Goal: Task Accomplishment & Management: Manage account settings

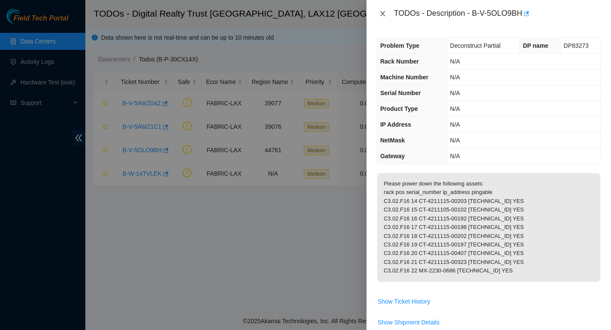
click at [384, 14] on icon "close" at bounding box center [382, 13] width 7 height 7
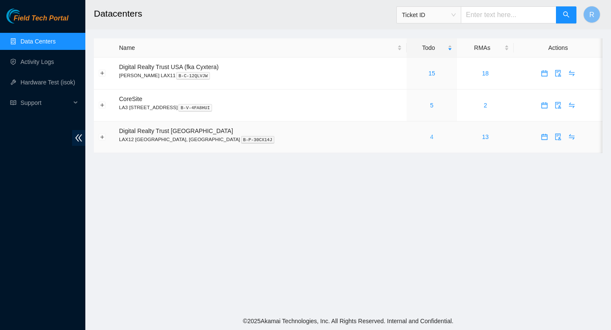
click at [430, 137] on link "4" at bounding box center [431, 137] width 3 height 7
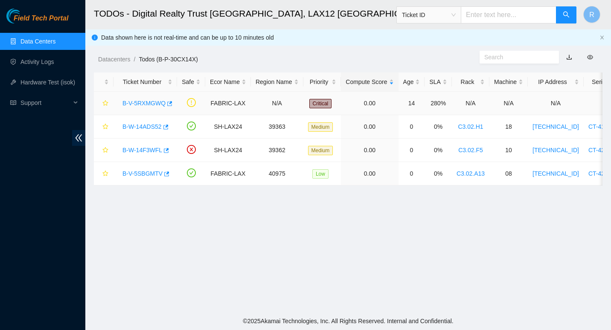
click at [150, 101] on link "B-V-5RXMGWQ" at bounding box center [143, 103] width 43 height 7
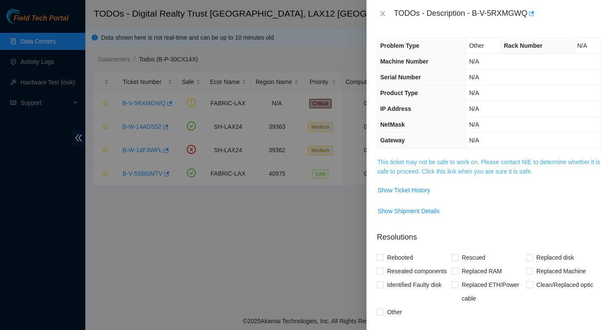
click at [405, 163] on link "This ticket may not be safe to work on. Please contact NIE to determine whether…" at bounding box center [488, 167] width 223 height 16
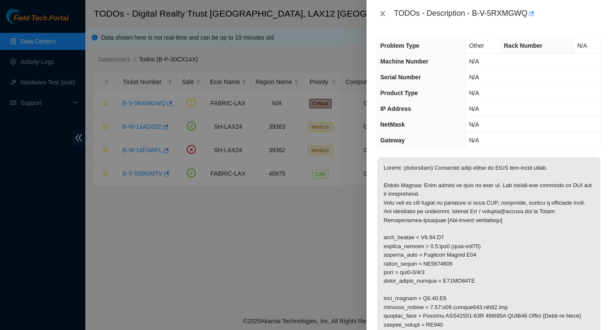
click at [383, 13] on icon "close" at bounding box center [383, 13] width 5 height 5
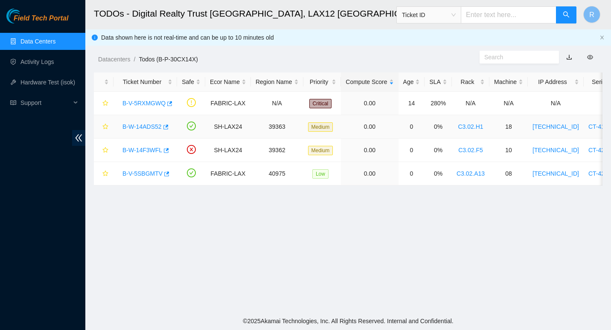
click at [139, 125] on link "B-W-14ADS52" at bounding box center [141, 126] width 39 height 7
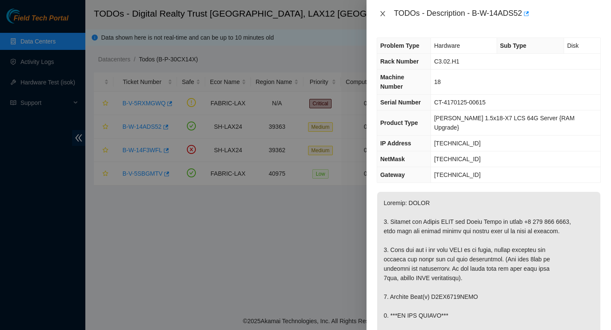
click at [381, 16] on icon "close" at bounding box center [382, 13] width 7 height 7
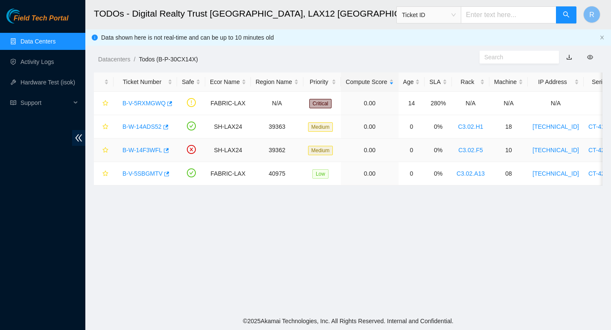
click at [140, 148] on link "B-W-14F3WFL" at bounding box center [142, 150] width 40 height 7
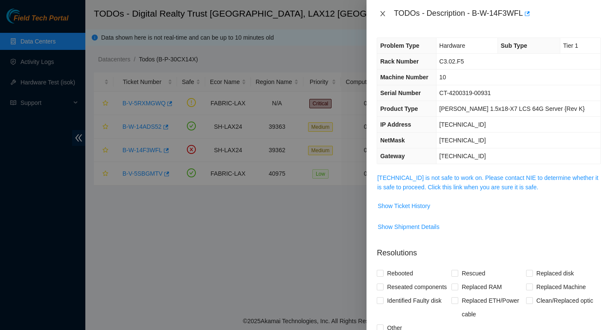
click at [380, 11] on icon "close" at bounding box center [382, 13] width 7 height 7
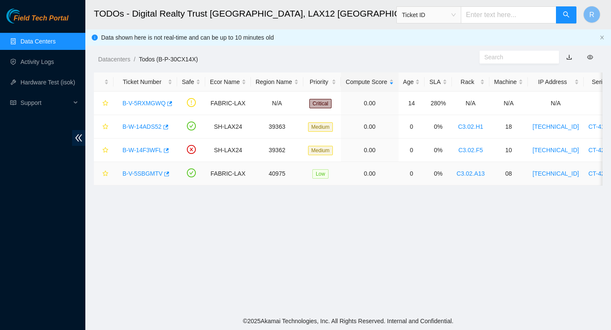
click at [143, 170] on link "B-V-5SBGMTV" at bounding box center [142, 173] width 40 height 7
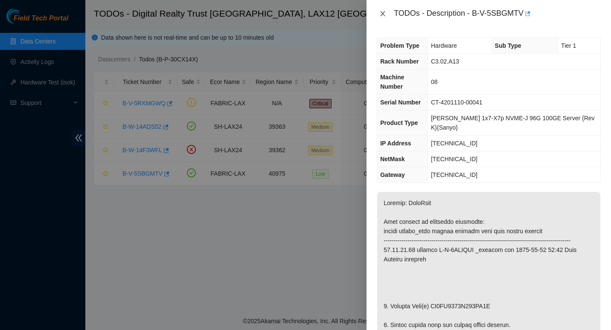
click at [380, 17] on icon "close" at bounding box center [382, 13] width 7 height 7
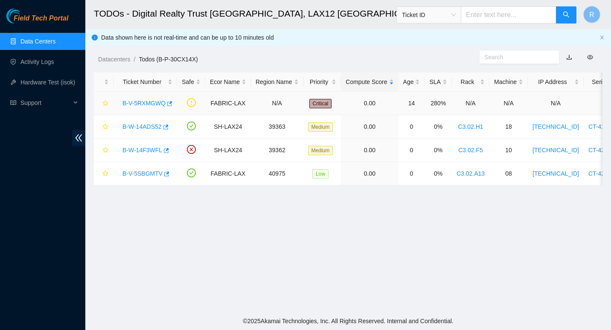
click at [144, 99] on div "B-V-5RXMGWQ" at bounding box center [145, 103] width 54 height 14
click at [155, 101] on link "B-V-5RXMGWQ" at bounding box center [143, 103] width 43 height 7
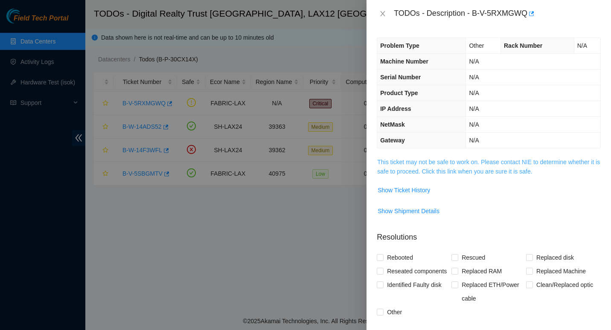
click at [416, 162] on link "This ticket may not be safe to work on. Please contact NIE to determine whether…" at bounding box center [488, 167] width 223 height 16
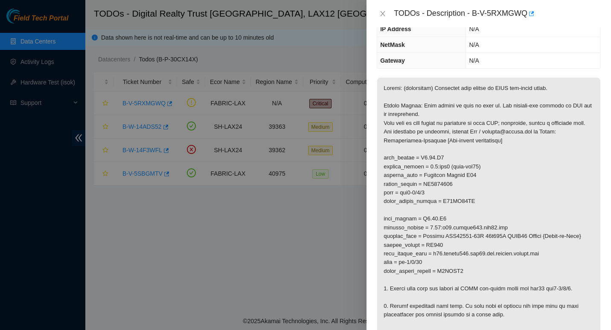
scroll to position [85, 0]
